Goal: Information Seeking & Learning: Learn about a topic

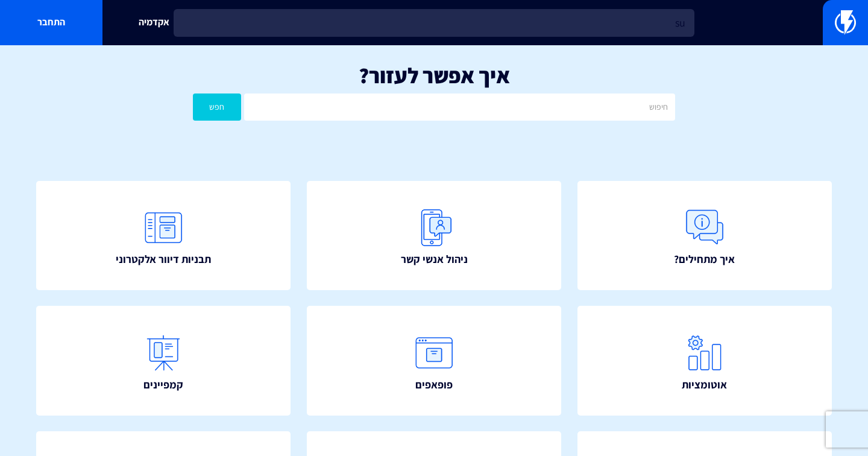
type input "s"
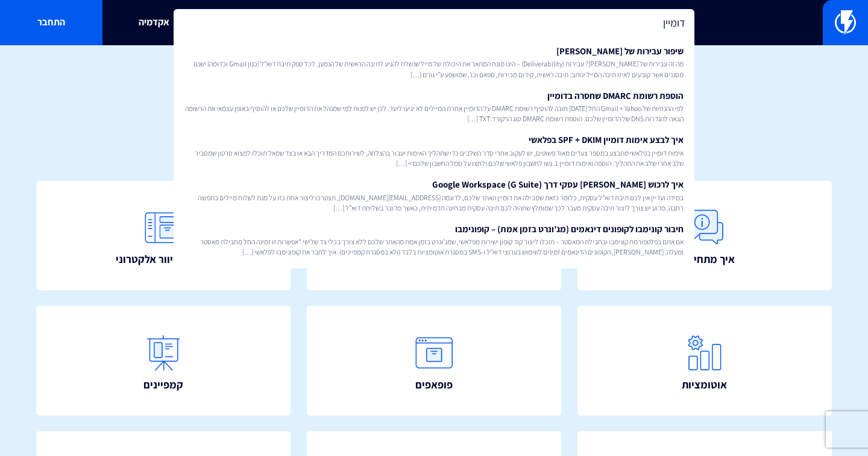
type input "דומיין"
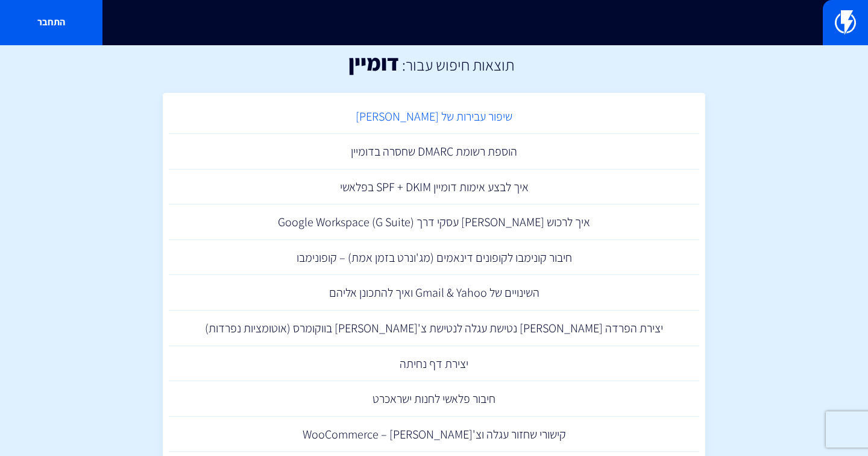
scroll to position [28, 0]
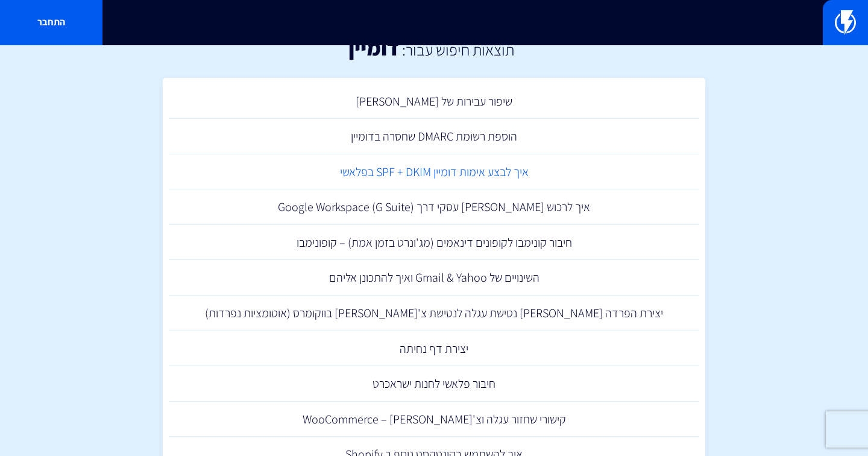
click at [446, 172] on link "איך לבצע אימות דומיין SPF + DKIM בפלאשי" at bounding box center [434, 172] width 530 height 36
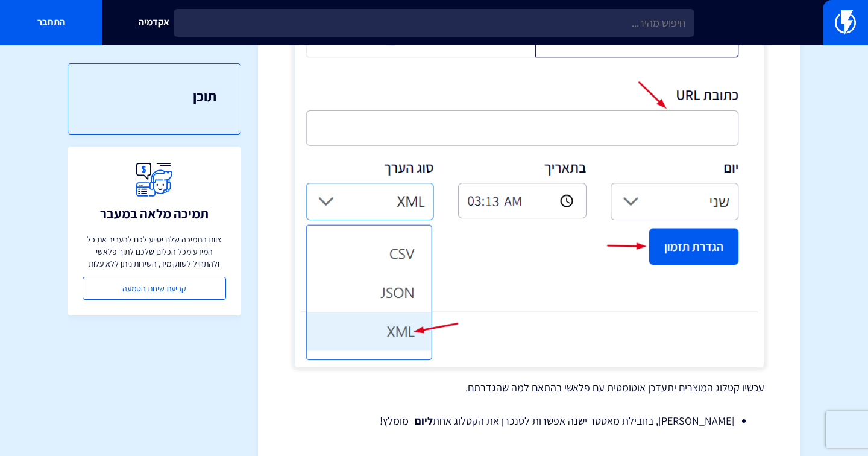
scroll to position [1504, 0]
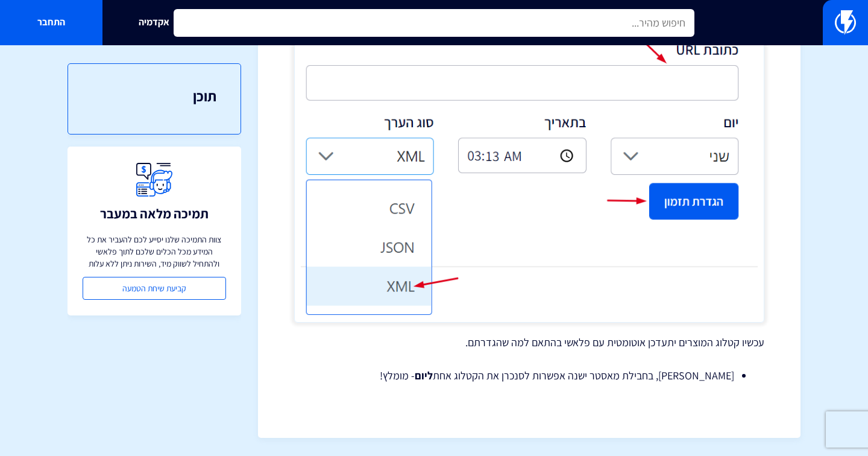
click at [435, 27] on input "text" at bounding box center [434, 23] width 521 height 28
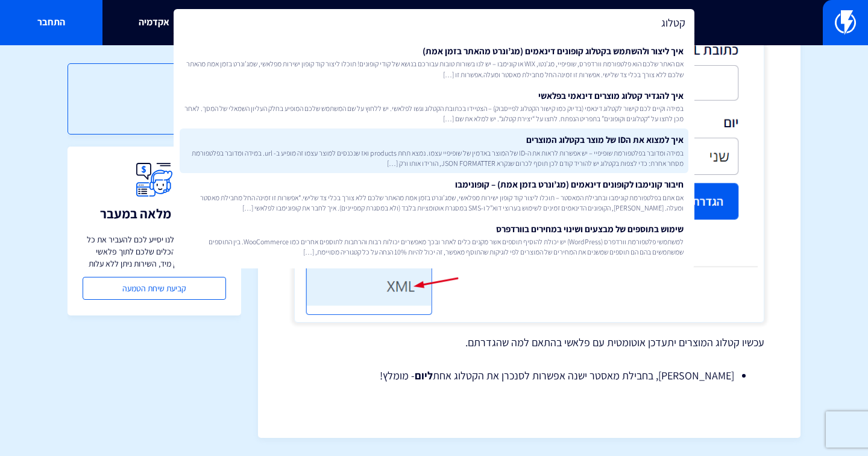
type input "קטלוג"
click at [495, 141] on link "איך למצוא את הID של מוצר בקטלוג המוצרים במידה ומדובר בפלטפורמת שופיפיי – יש אפש…" at bounding box center [434, 150] width 509 height 45
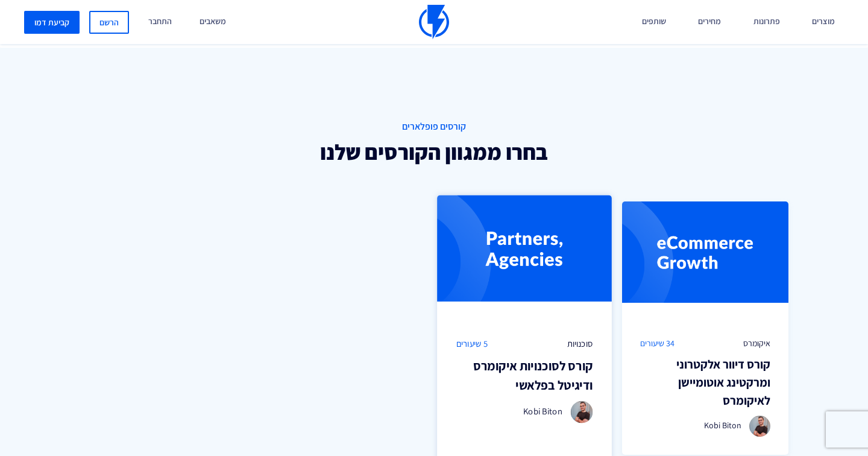
scroll to position [730, 0]
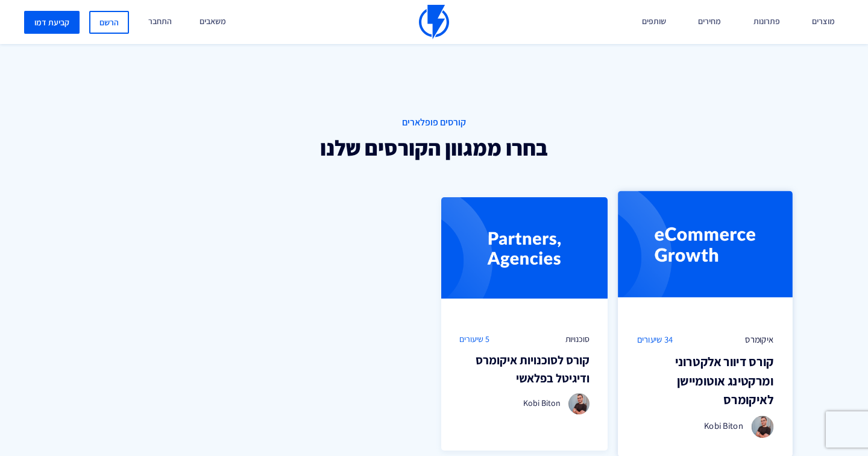
click at [678, 345] on div "איקומרס 34 שיעורים" at bounding box center [705, 339] width 137 height 13
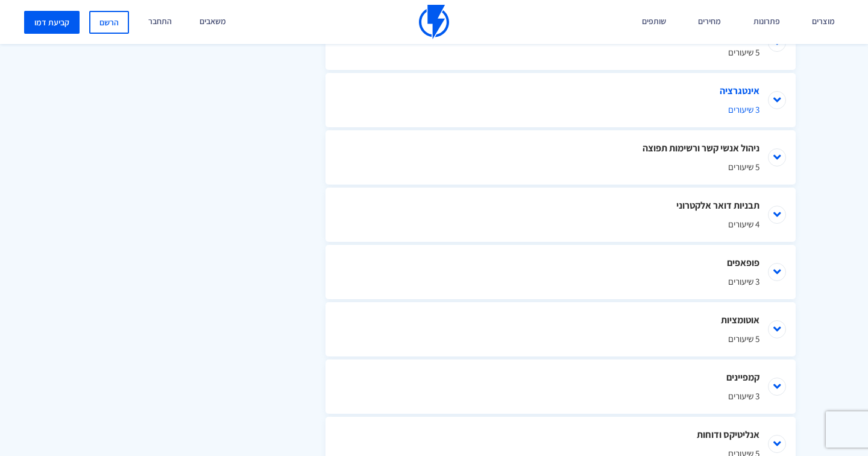
scroll to position [700, 0]
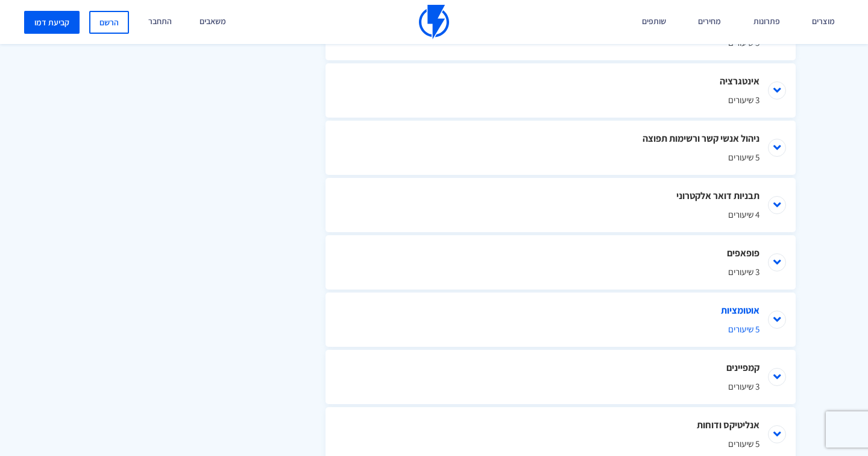
click at [774, 316] on li "אוטומציות 5 שיעורים" at bounding box center [560, 319] width 470 height 54
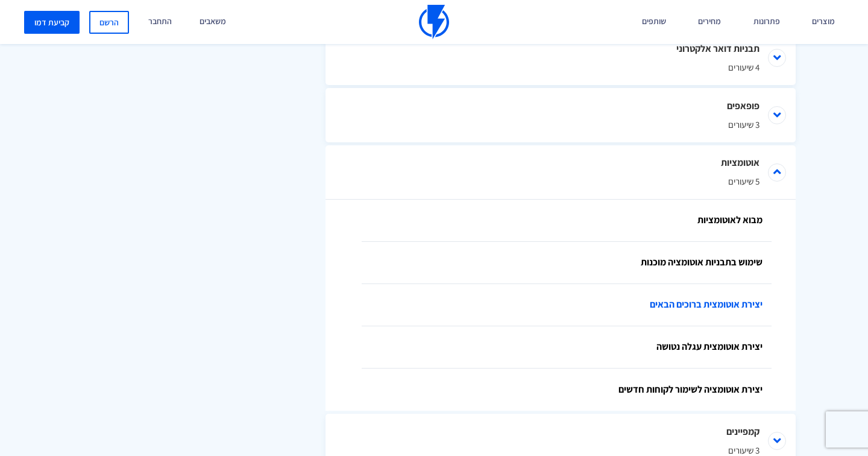
scroll to position [827, 0]
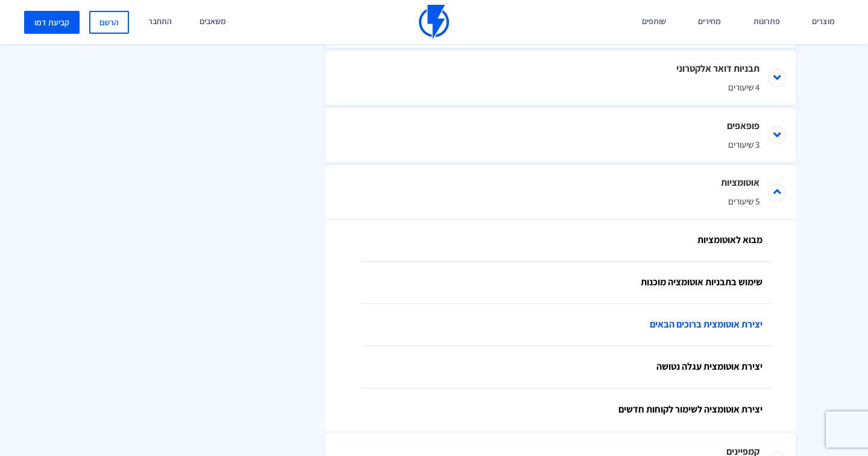
click at [668, 329] on link "יצירת אוטומצית ברוכים הבאים" at bounding box center [567, 325] width 410 height 42
